Goal: Task Accomplishment & Management: Use online tool/utility

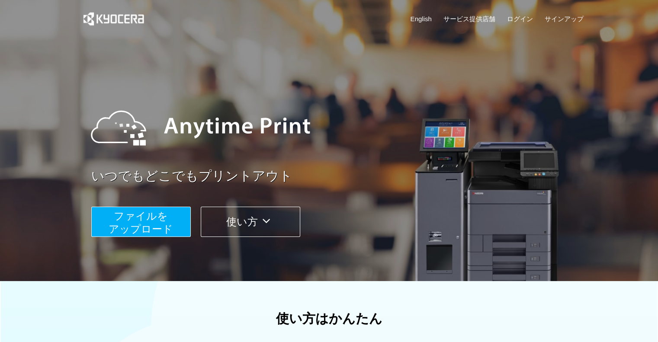
click at [153, 219] on span "ファイルを ​​アップロード" at bounding box center [141, 222] width 64 height 25
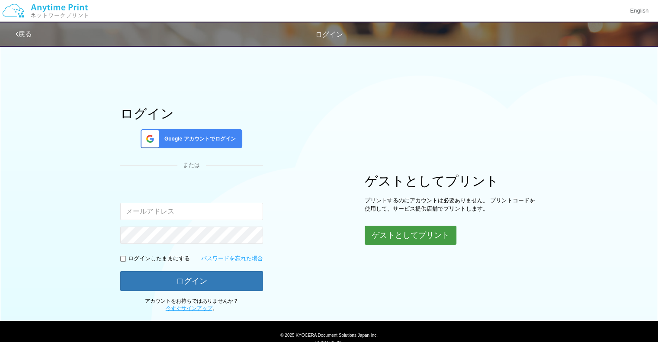
click at [396, 230] on button "ゲストとしてプリント" at bounding box center [410, 235] width 92 height 19
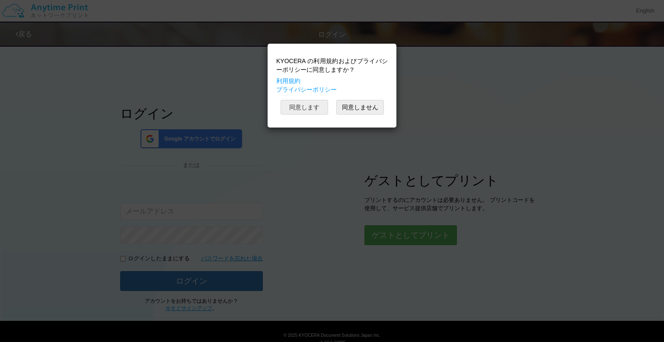
click at [304, 105] on button "同意します" at bounding box center [305, 107] width 48 height 15
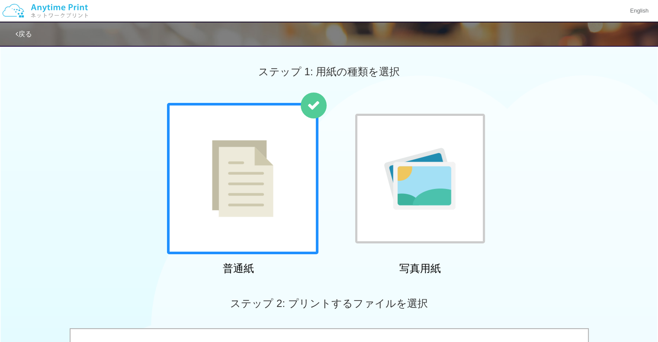
click at [270, 166] on img at bounding box center [242, 178] width 61 height 77
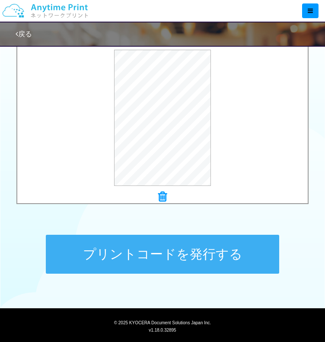
scroll to position [296, 0]
click at [214, 253] on button "プリントコードを発行する" at bounding box center [162, 254] width 233 height 39
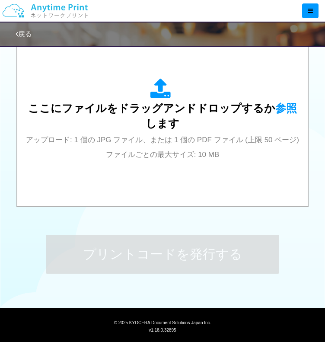
scroll to position [0, 0]
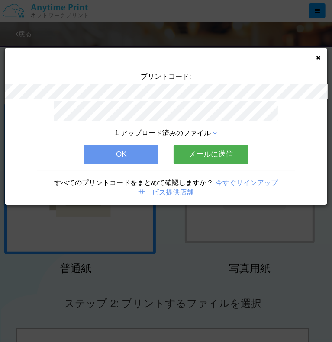
click at [126, 151] on button "OK" at bounding box center [121, 154] width 74 height 19
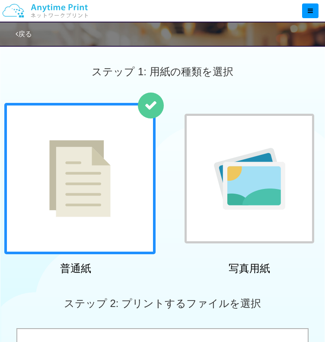
click at [81, 178] on img at bounding box center [79, 178] width 61 height 77
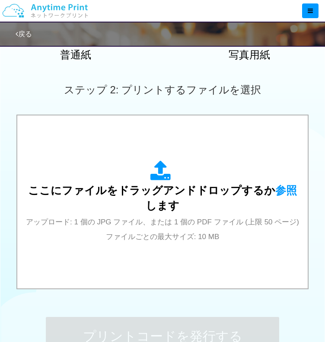
scroll to position [230, 0]
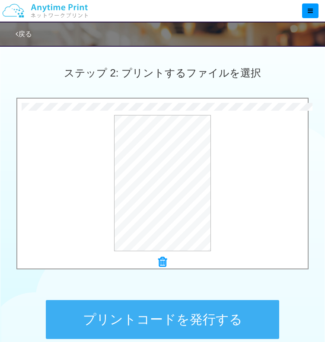
click at [187, 311] on button "プリントコードを発行する" at bounding box center [162, 319] width 233 height 39
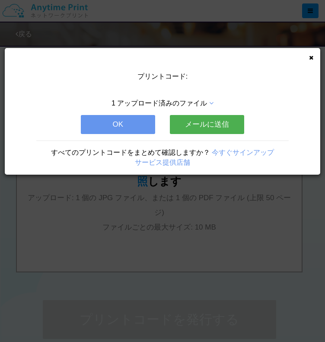
scroll to position [0, 0]
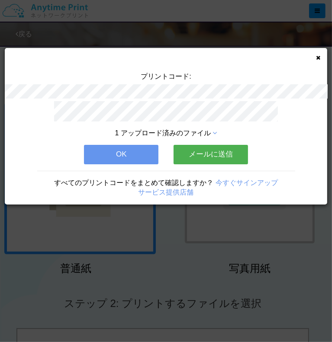
click at [124, 146] on button "OK" at bounding box center [121, 154] width 74 height 19
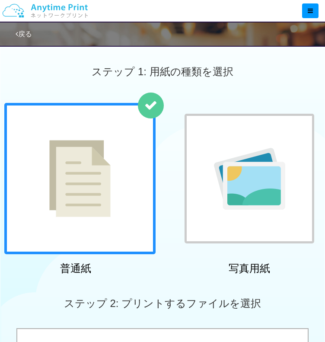
click at [107, 169] on img at bounding box center [79, 178] width 61 height 77
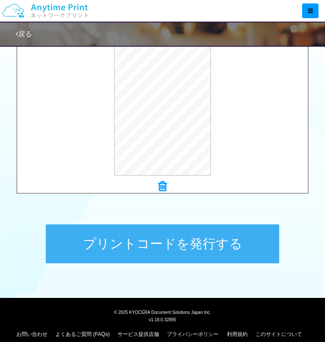
scroll to position [307, 0]
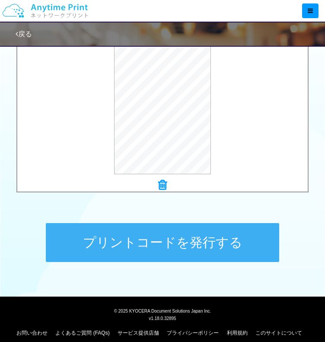
click at [204, 243] on button "プリントコードを発行する" at bounding box center [162, 242] width 233 height 39
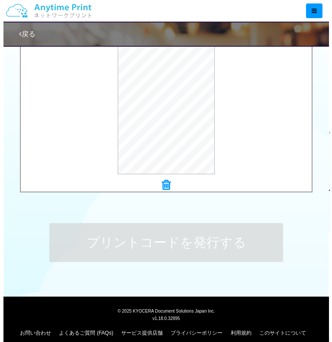
scroll to position [0, 0]
